Goal: Information Seeking & Learning: Check status

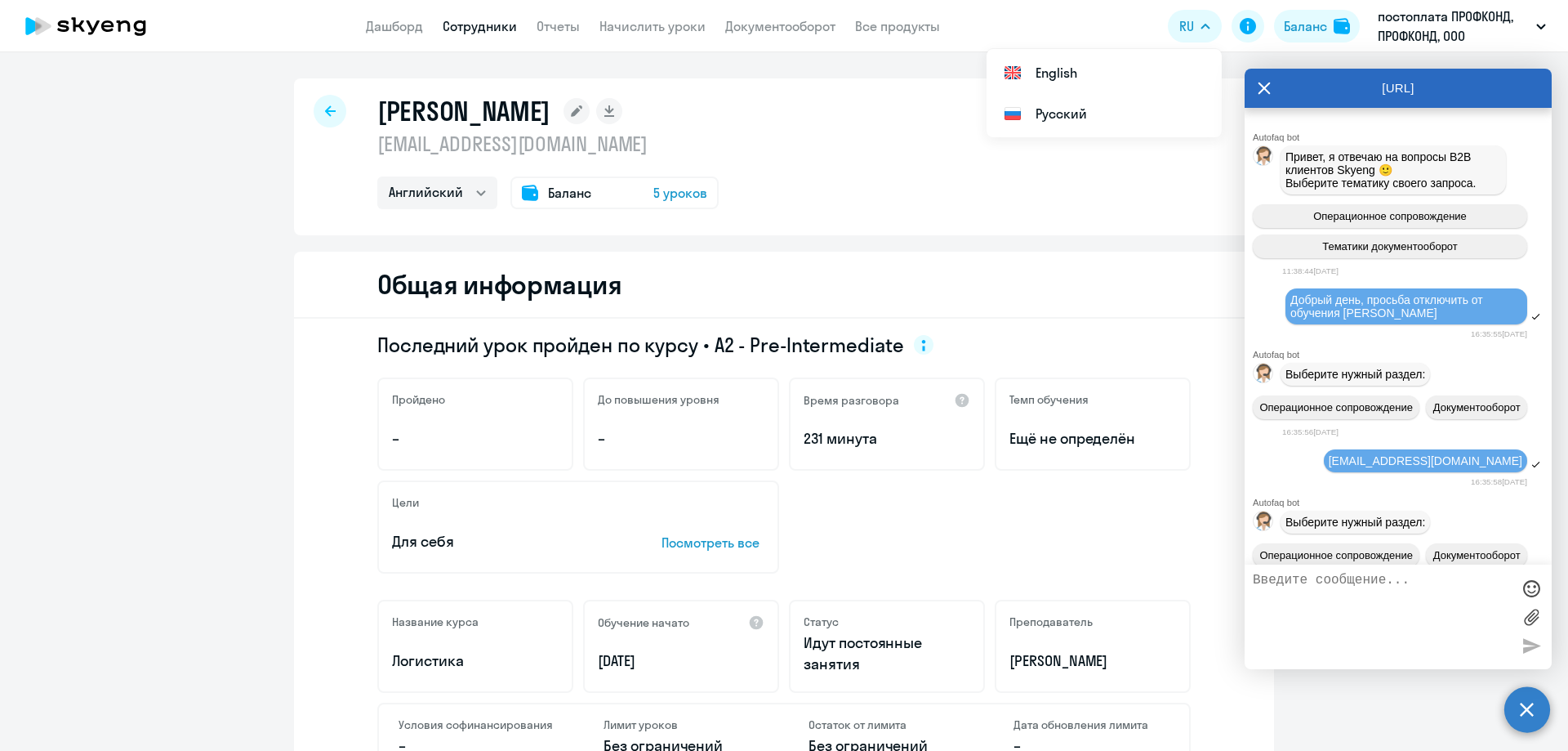
select select "english"
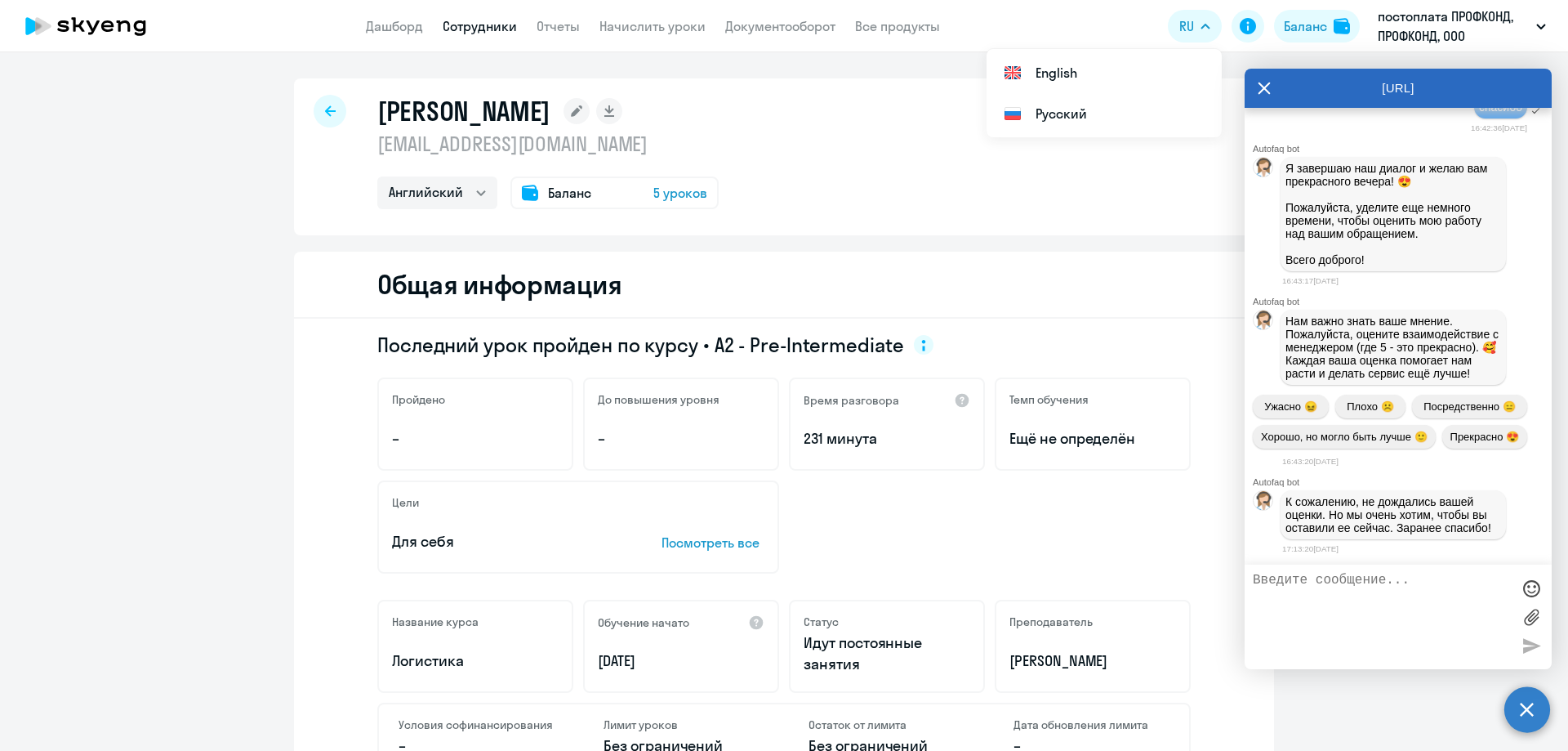
scroll to position [47762, 0]
click at [1267, 87] on icon at bounding box center [1264, 88] width 13 height 39
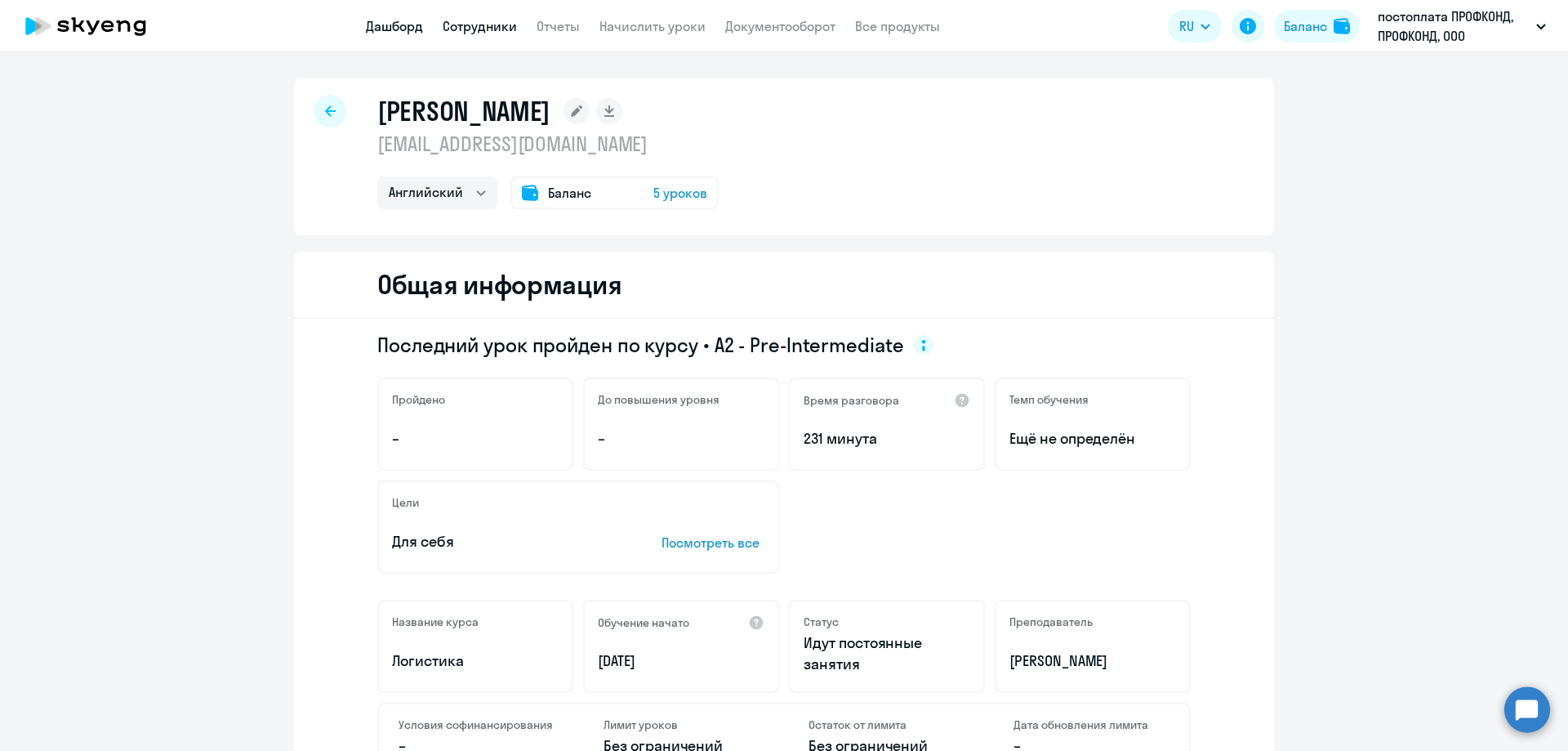
click at [409, 29] on link "Дашборд" at bounding box center [395, 26] width 58 height 17
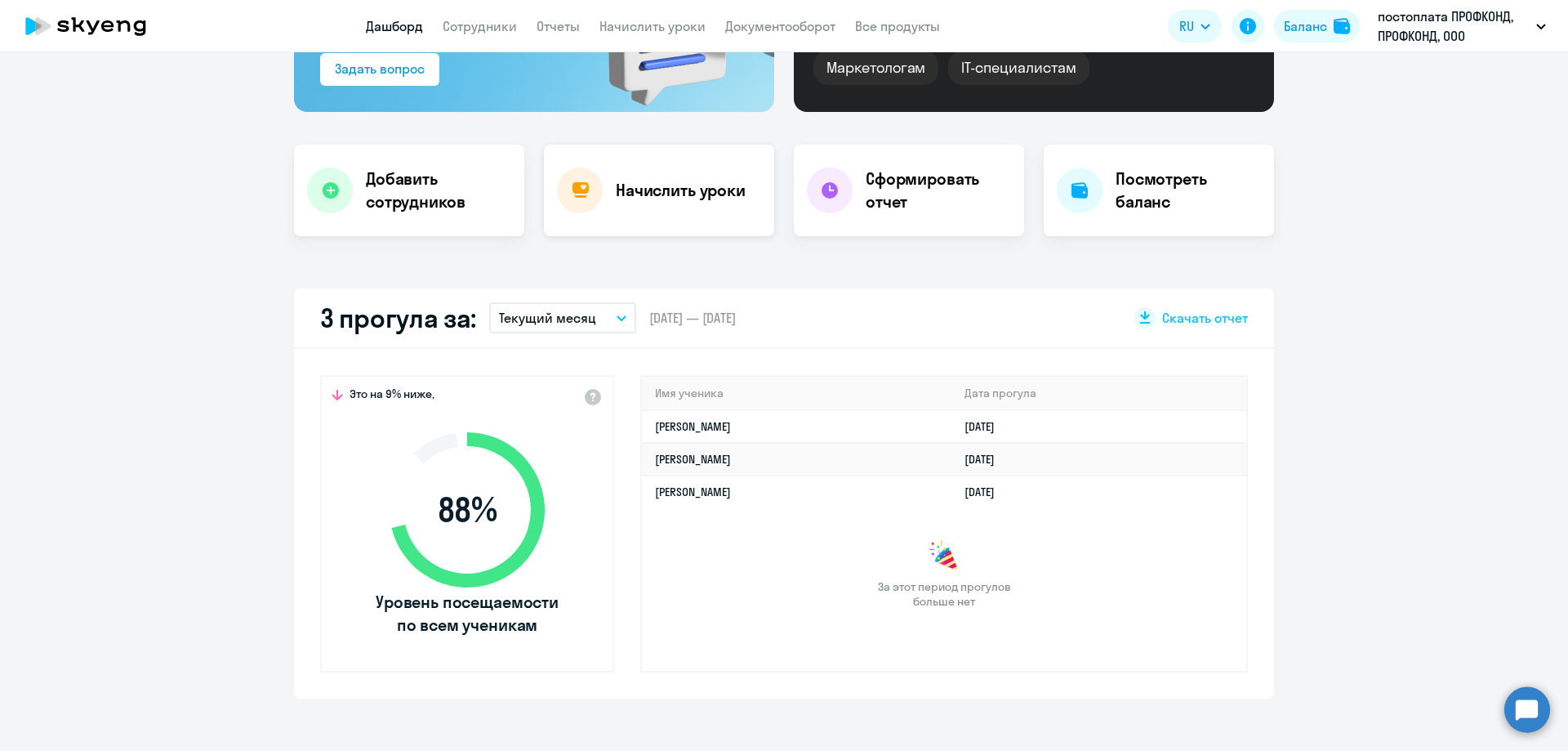
scroll to position [245, 0]
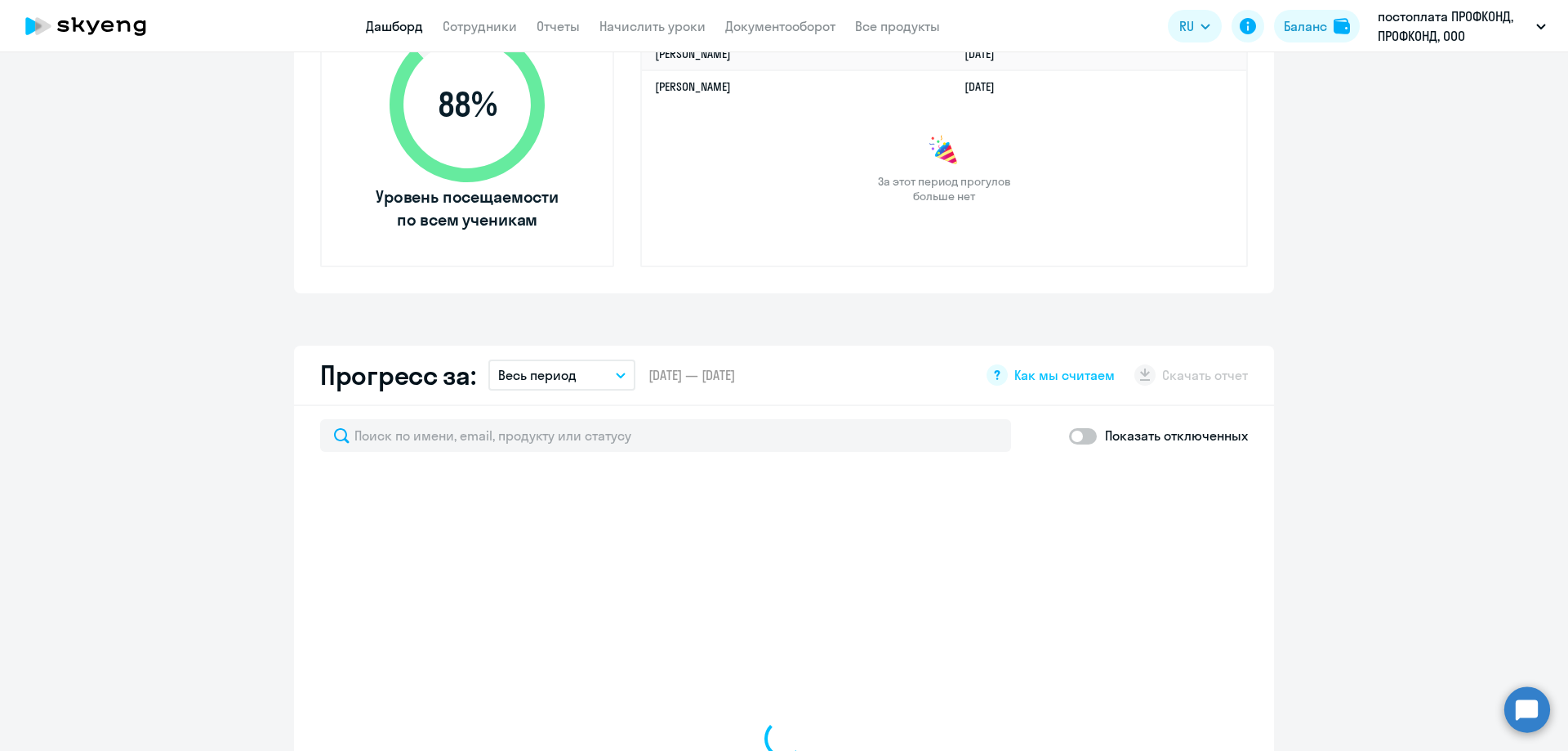
select select "30"
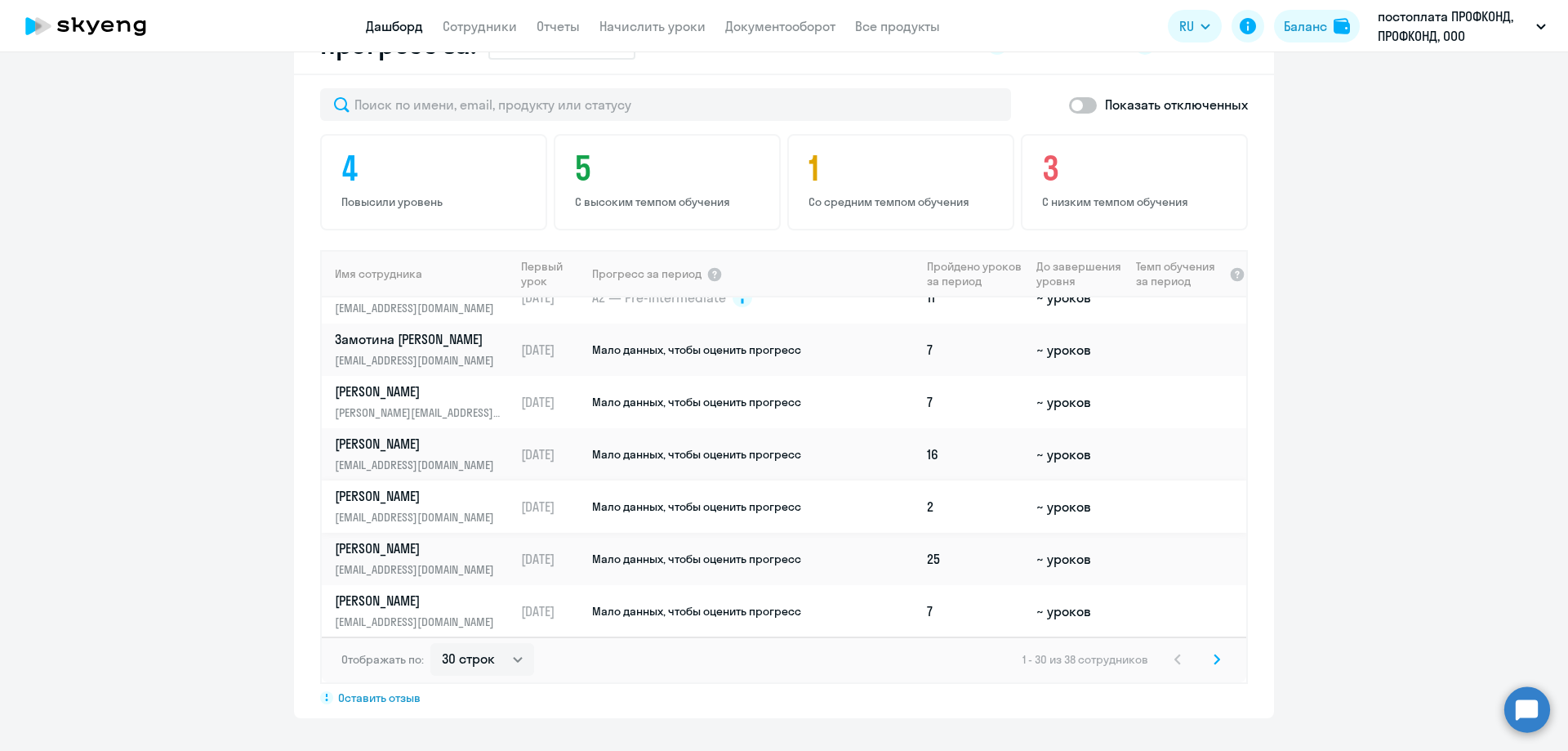
scroll to position [572, 0]
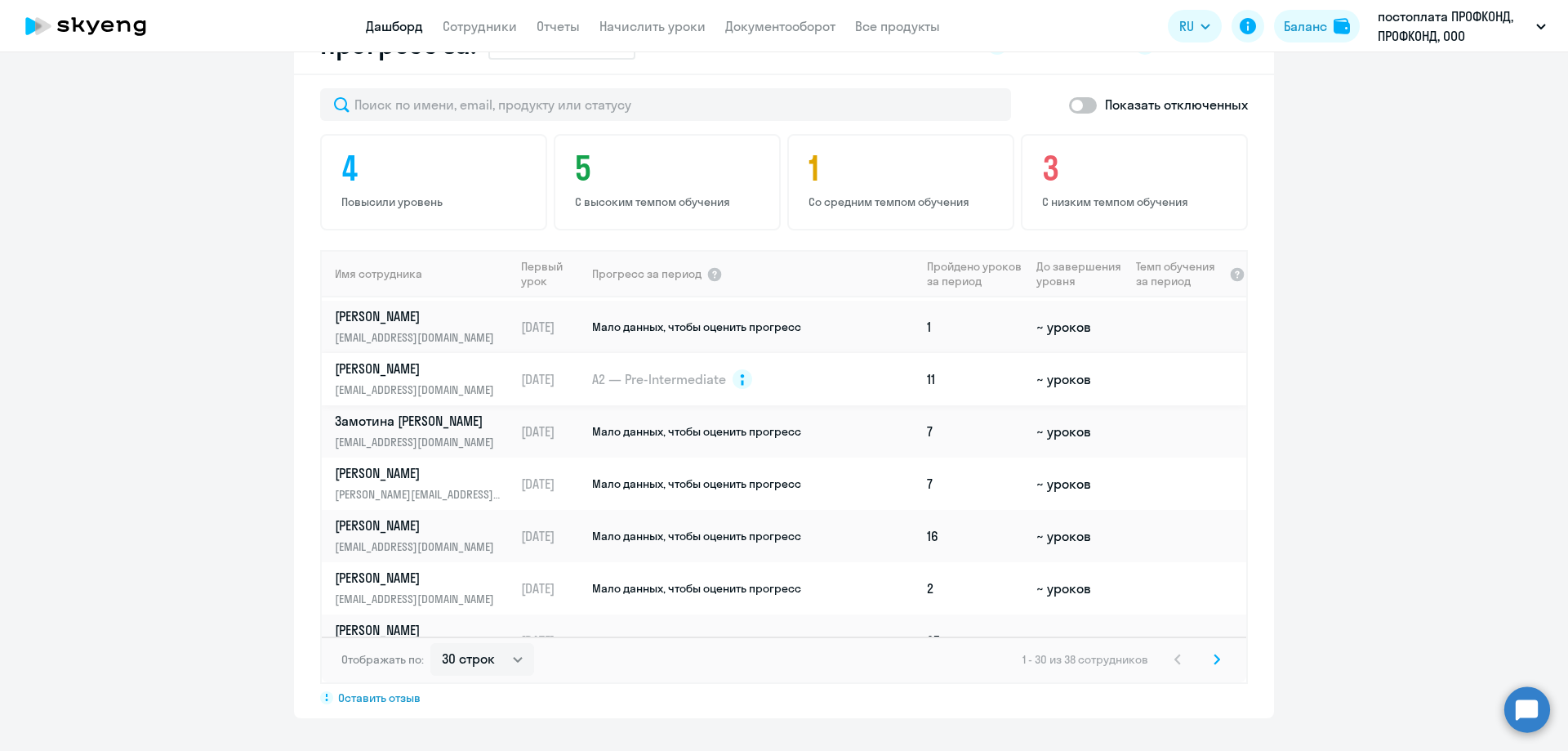
click at [392, 364] on p "[PERSON_NAME]" at bounding box center [418, 368] width 168 height 18
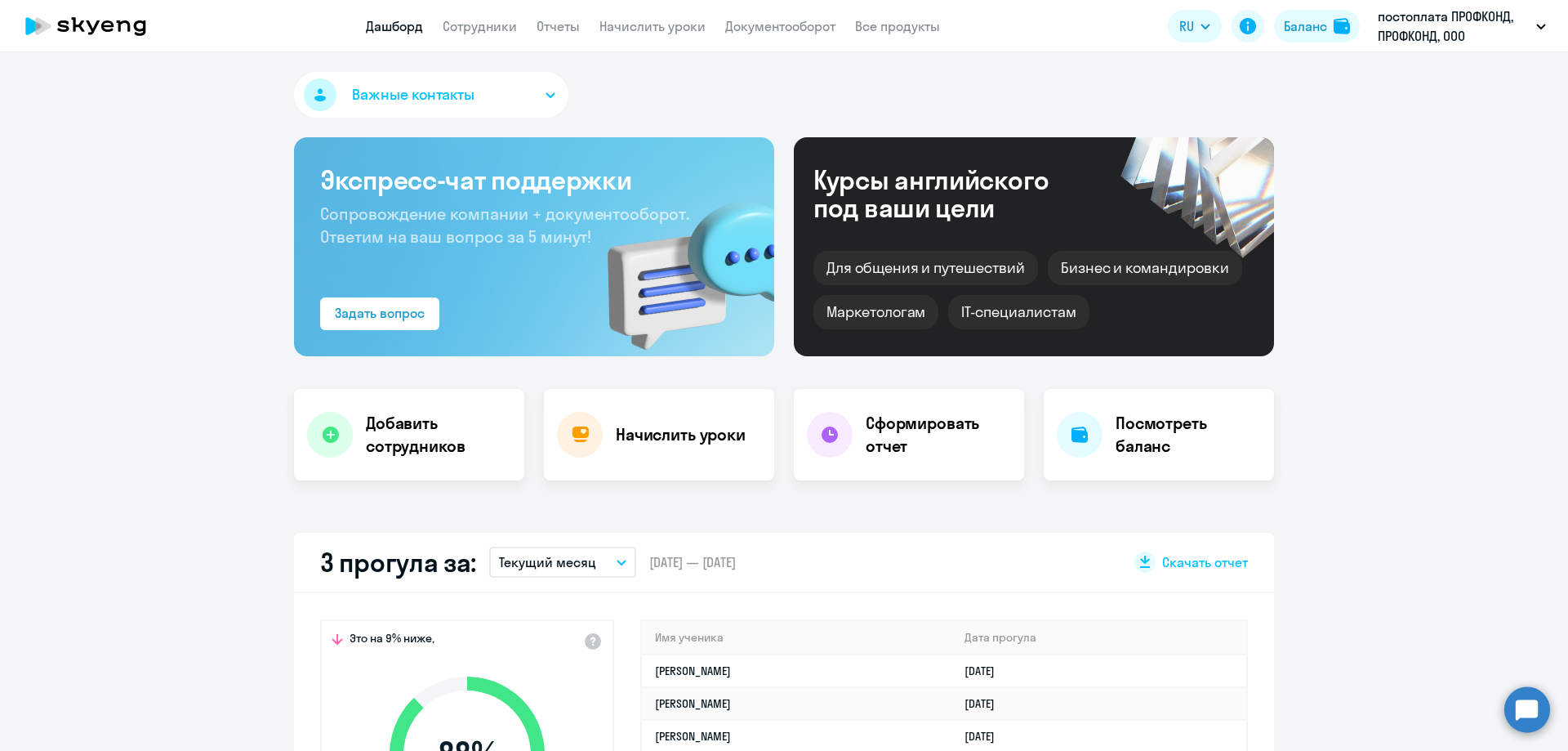
select select "english"
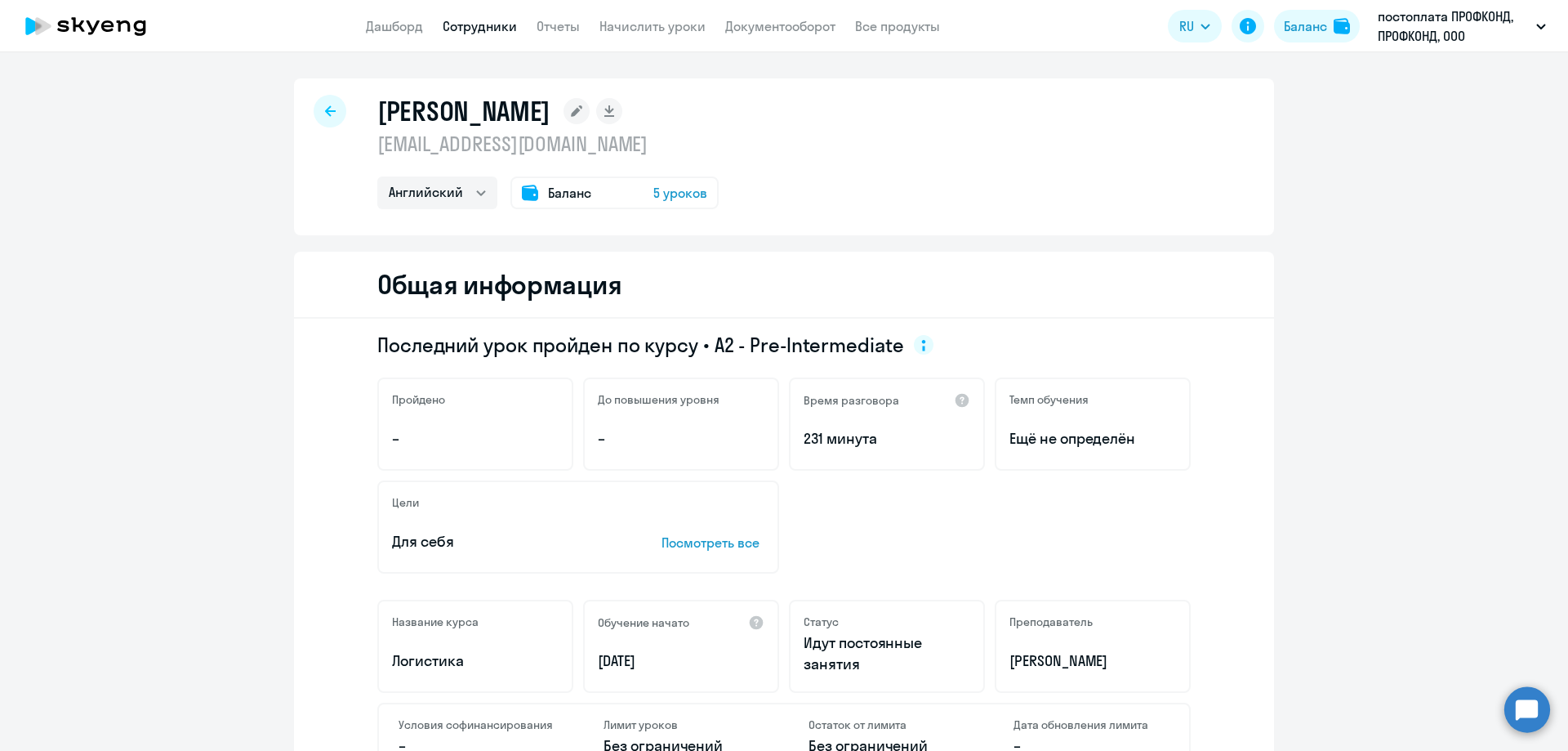
click at [316, 117] on div at bounding box center [330, 111] width 33 height 33
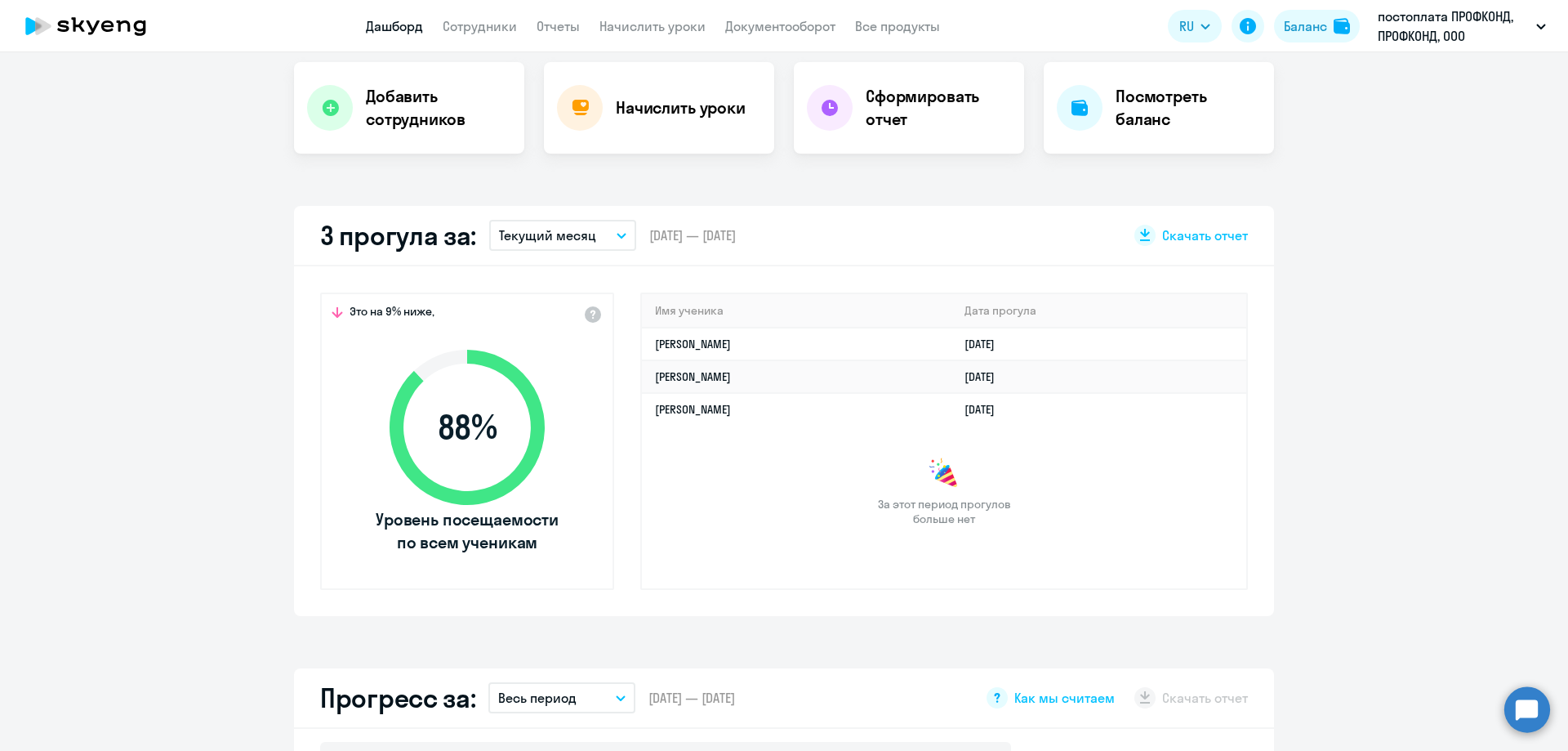
select select "30"
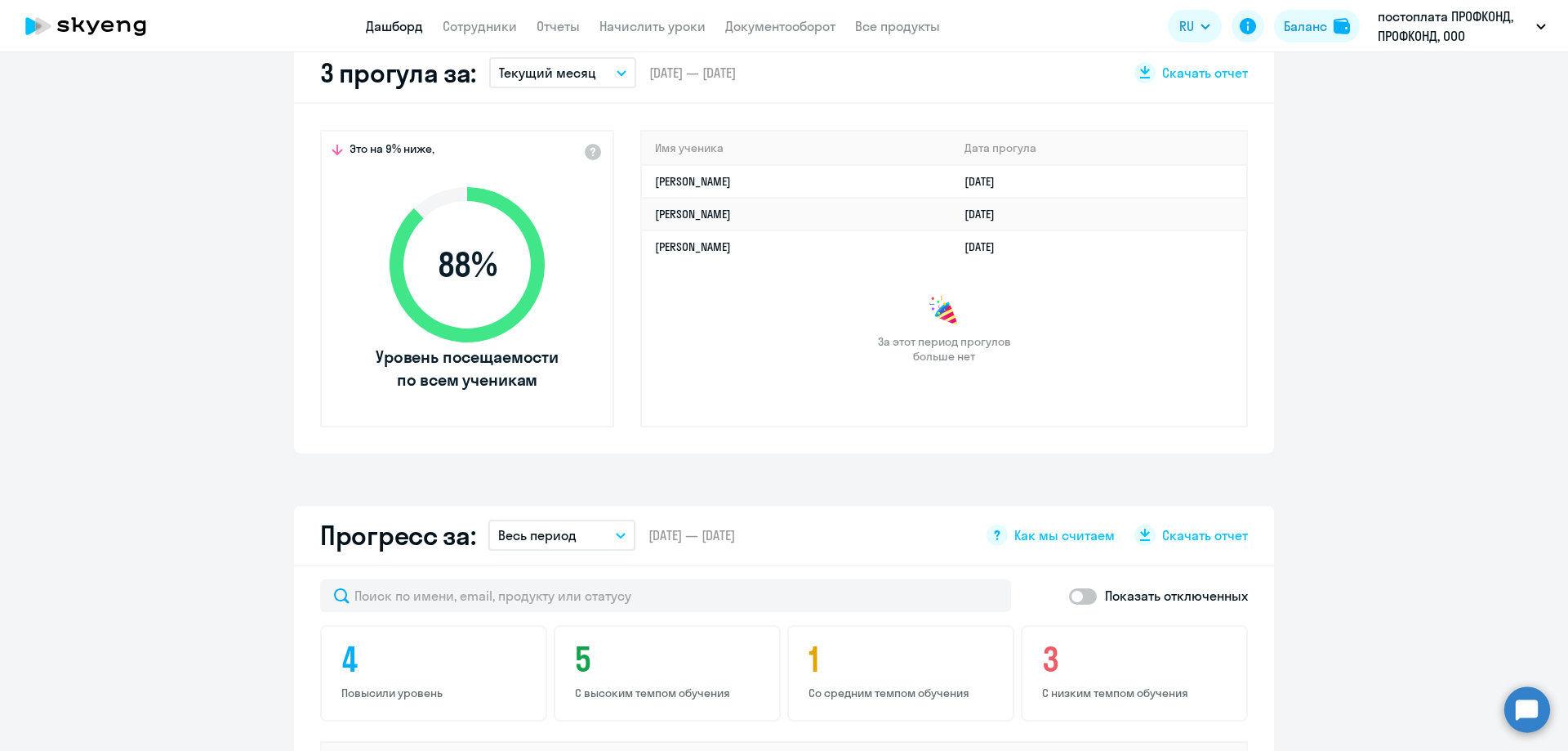
scroll to position [491, 0]
